Goal: Information Seeking & Learning: Learn about a topic

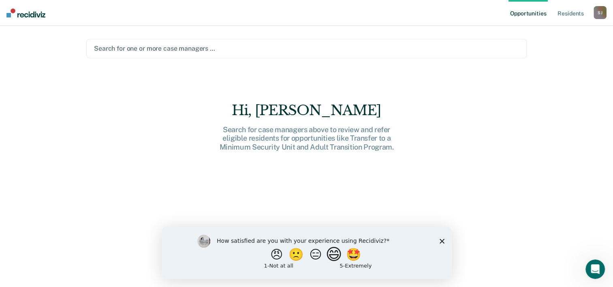
click at [337, 254] on button "😄" at bounding box center [334, 254] width 19 height 16
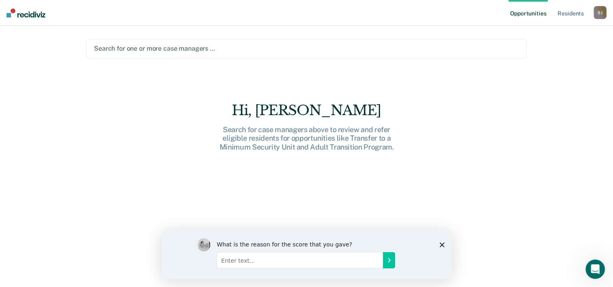
click at [191, 48] on div at bounding box center [306, 48] width 425 height 9
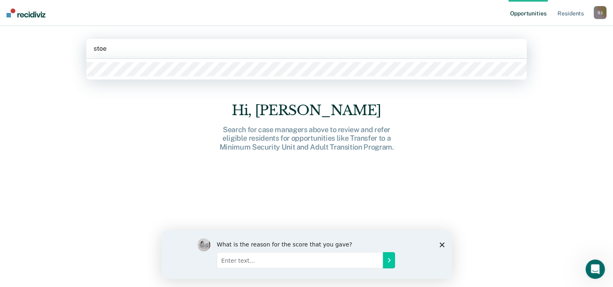
type input "stoes"
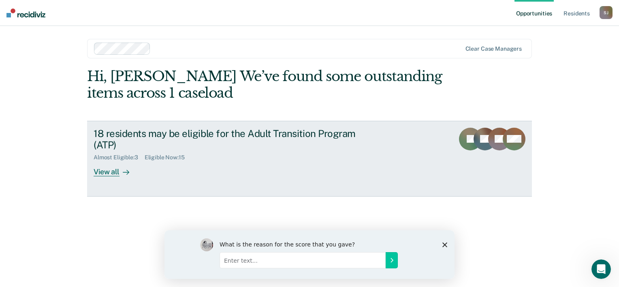
click at [107, 172] on div "View all" at bounding box center [116, 169] width 45 height 16
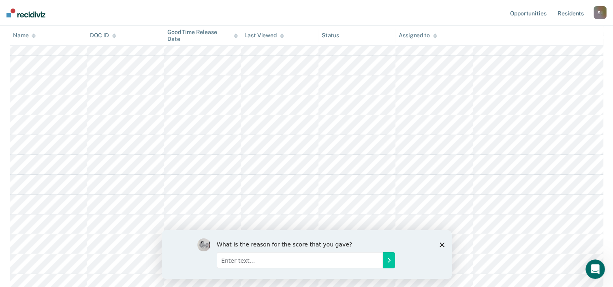
scroll to position [125, 0]
